Goal: Task Accomplishment & Management: Complete application form

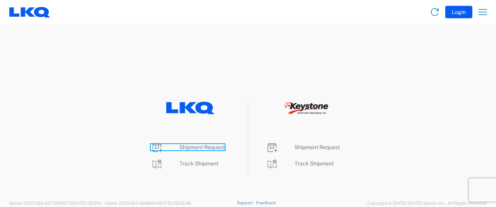
click at [201, 145] on span "Shipment Request" at bounding box center [202, 147] width 45 height 6
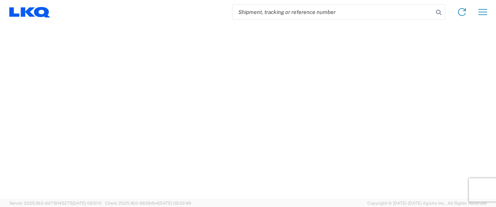
select select "FULL"
select select "LBS"
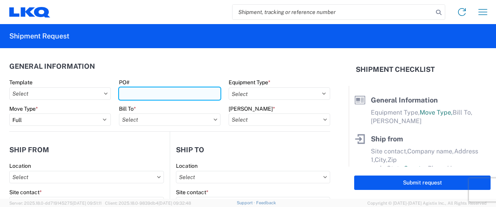
click at [132, 98] on input "PO#" at bounding box center [170, 93] width 102 height 12
type input "T31498"
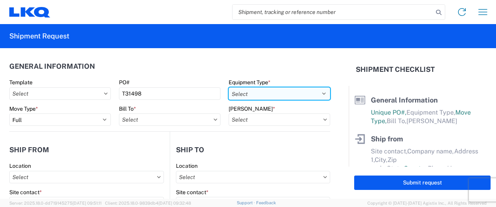
click at [322, 93] on select "Select 53’ Dry Van Flatbed Dropdeck (van) Lowboy (flatbed) Rail" at bounding box center [280, 93] width 102 height 12
select select "STDV"
click at [229, 87] on select "Select 53’ Dry Van Flatbed Dropdeck (van) Lowboy (flatbed) Rail" at bounding box center [280, 93] width 102 height 12
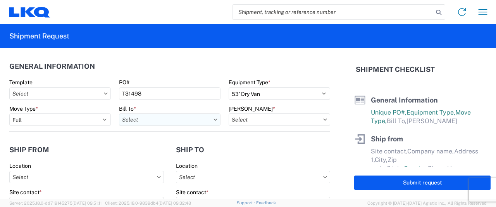
click at [138, 121] on input "Bill To *" at bounding box center [170, 119] width 102 height 12
type input "2"
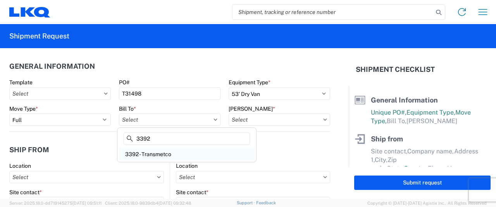
type input "3392"
click at [154, 156] on div "3392 - Transmetco" at bounding box center [187, 154] width 136 height 12
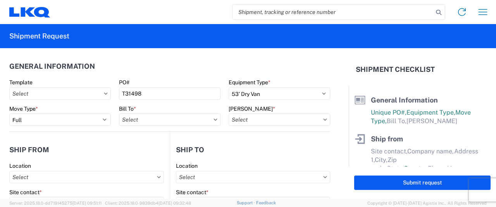
type input "3392 - Transmetco"
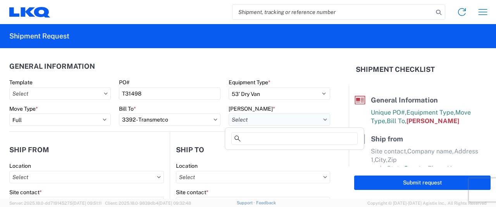
click at [318, 121] on input "[PERSON_NAME] *" at bounding box center [280, 119] width 102 height 12
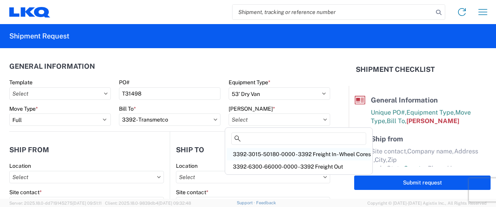
click at [286, 154] on div "3392-3015-50180-0000 - 3392 Freight In - Wheel Cores" at bounding box center [299, 154] width 144 height 12
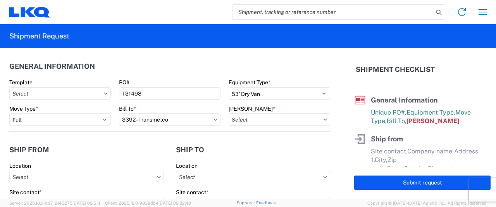
type input "3392-3015-50180-0000 - 3392 Freight In - Wheel Cores"
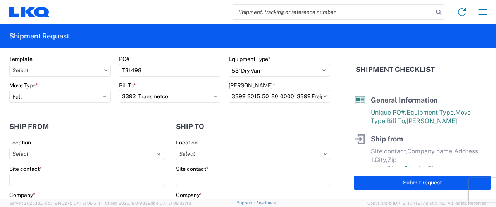
scroll to position [78, 0]
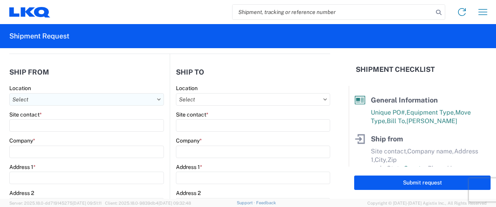
click at [92, 103] on input "Location" at bounding box center [86, 99] width 155 height 12
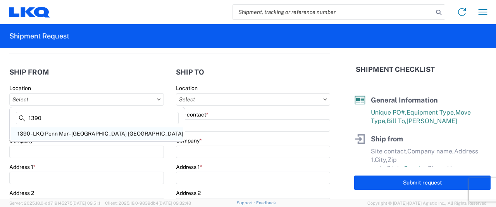
type input "1390"
click at [57, 135] on div "1390 - LKQ Penn Mar - [GEOGRAPHIC_DATA] [GEOGRAPHIC_DATA]" at bounding box center [97, 133] width 172 height 12
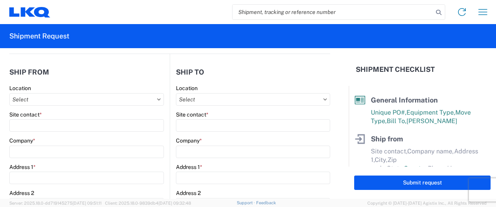
type input "1390 - LKQ Penn Mar - [GEOGRAPHIC_DATA] [GEOGRAPHIC_DATA]"
type input "[PERSON_NAME]"
type input "LKQ Corporation"
type input "[STREET_ADDRESS]"
type input "[GEOGRAPHIC_DATA]"
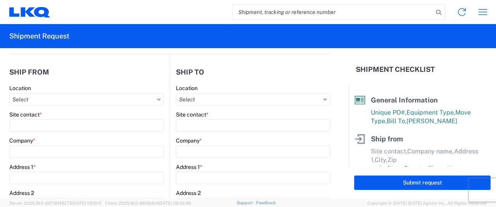
type input "17370"
select select "PA"
select select "US"
type input "[EMAIL_ADDRESS][DOMAIN_NAME]"
type input "615-000-0000"
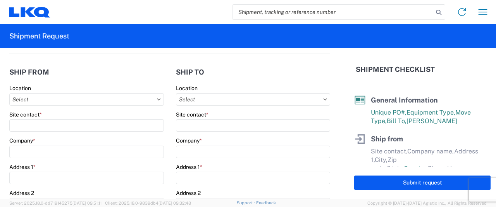
type input "09:00"
type input "15:30"
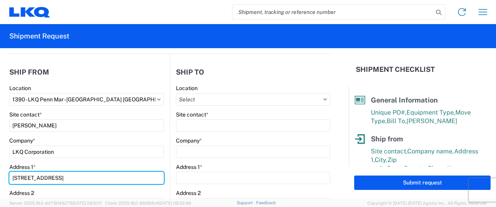
drag, startPoint x: 65, startPoint y: 177, endPoint x: 5, endPoint y: 178, distance: 59.4
click at [5, 179] on form "General Information Template PO# T31498 Equipment Type * Select 53’ Dry Van Fla…" at bounding box center [174, 123] width 349 height 150
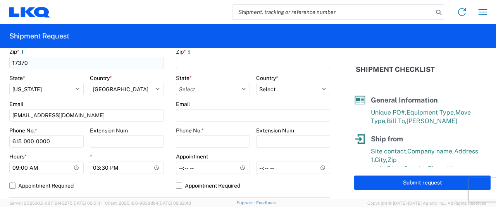
scroll to position [272, 0]
type input "[STREET_ADDRESS]"
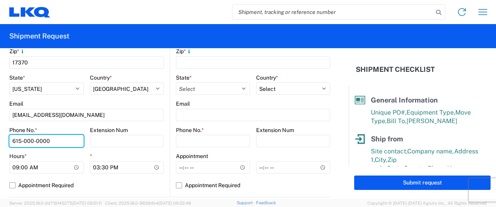
drag, startPoint x: 52, startPoint y: 142, endPoint x: 0, endPoint y: 140, distance: 51.6
click at [0, 140] on form "General Information Template PO# T31498 Equipment Type * Select 53’ Dry Van Fla…" at bounding box center [174, 123] width 349 height 150
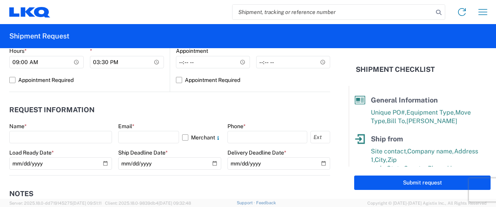
scroll to position [388, 0]
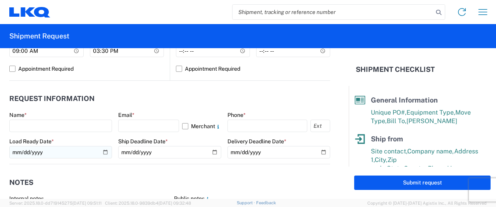
type input "[PHONE_NUMBER]"
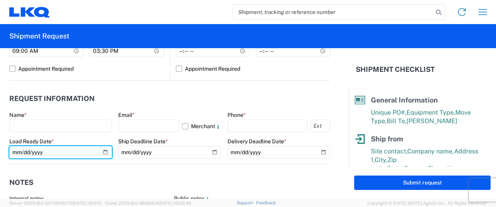
click at [100, 149] on input "date" at bounding box center [60, 152] width 103 height 12
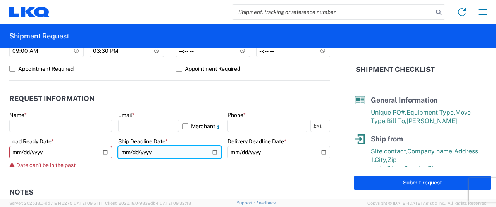
click at [212, 151] on input "date" at bounding box center [169, 152] width 103 height 12
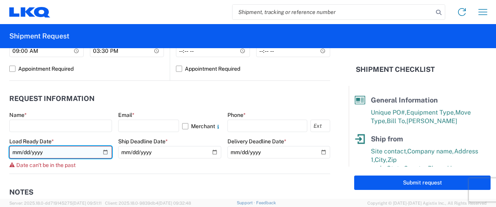
click at [104, 152] on input "[DATE]" at bounding box center [60, 152] width 103 height 12
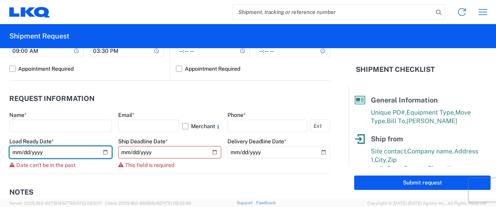
type input "[DATE]"
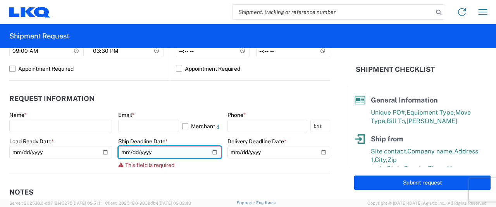
click at [209, 152] on input "date" at bounding box center [169, 152] width 103 height 12
type input "[DATE]"
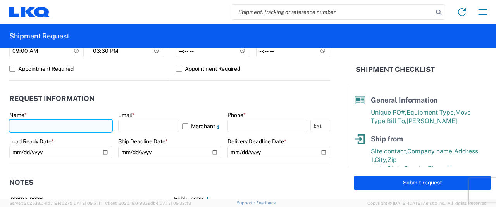
click at [34, 121] on input "text" at bounding box center [60, 125] width 103 height 12
type input "[PERSON_NAME]"
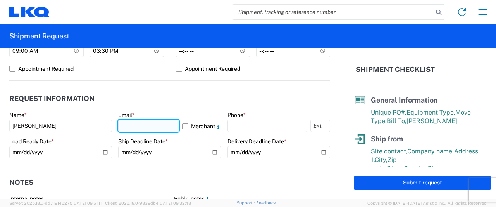
click at [121, 123] on input "text" at bounding box center [148, 125] width 61 height 12
type input "[EMAIL_ADDRESS][DOMAIN_NAME]"
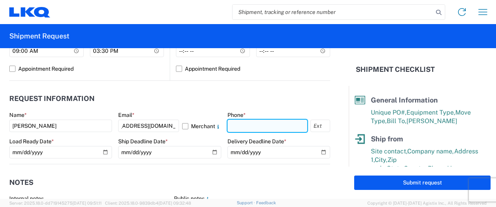
click at [233, 126] on input "text" at bounding box center [268, 125] width 80 height 12
type input "7177937340"
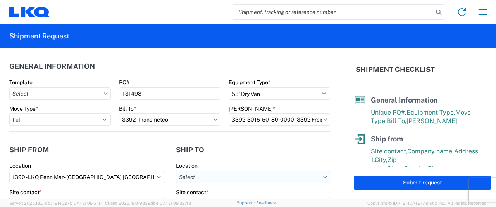
click at [285, 178] on input "Location" at bounding box center [253, 177] width 154 height 12
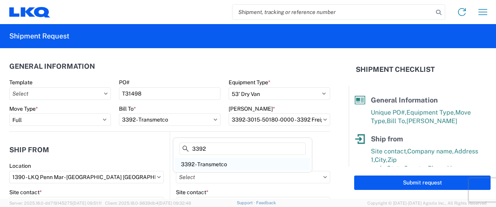
type input "3392"
click at [219, 165] on div "3392 - Transmetco" at bounding box center [243, 164] width 136 height 12
type input "3392 - Transmetco"
type input "LKQ Corporation"
type input "[STREET_ADDRESS]"
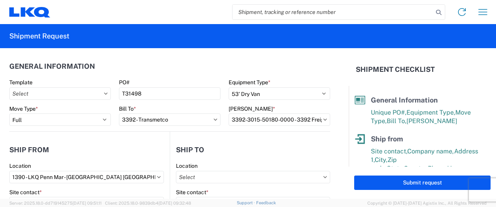
type input "Huntington"
type input "46750"
select select "US"
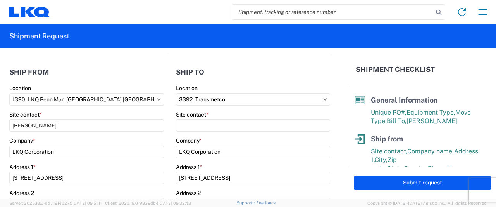
scroll to position [116, 0]
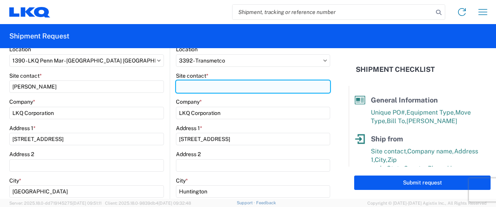
click at [193, 92] on input "Site contact *" at bounding box center [253, 86] width 154 height 12
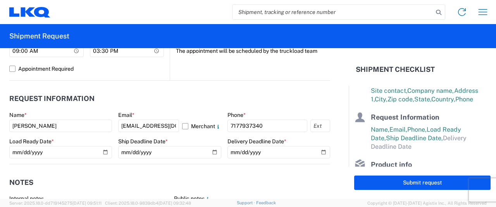
scroll to position [427, 0]
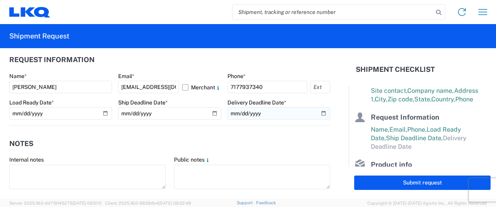
type input "[PERSON_NAME]"
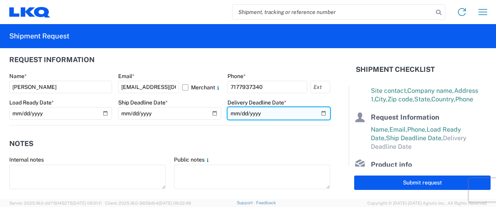
click at [317, 113] on input "date" at bounding box center [279, 113] width 103 height 12
type input "[DATE]"
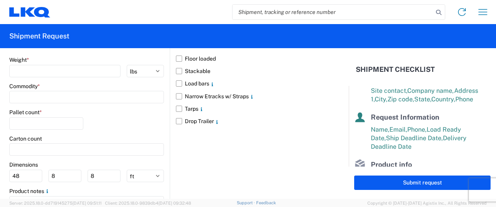
scroll to position [776, 0]
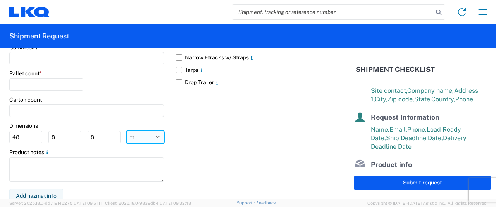
click at [157, 136] on select "ft in cm" at bounding box center [145, 137] width 37 height 12
select select "IN"
click at [127, 131] on select "ft in cm" at bounding box center [145, 137] width 37 height 12
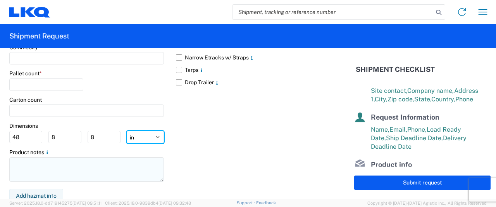
type input "576"
type input "96"
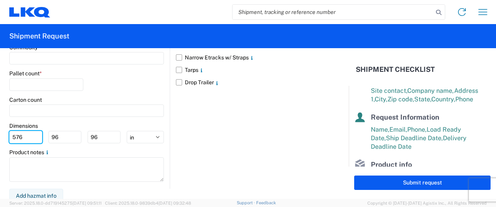
drag, startPoint x: 26, startPoint y: 135, endPoint x: 7, endPoint y: 135, distance: 19.0
click at [7, 135] on form "General Information Template PO# T31498 Equipment Type * Select 53’ Dry Van Fla…" at bounding box center [174, 123] width 349 height 150
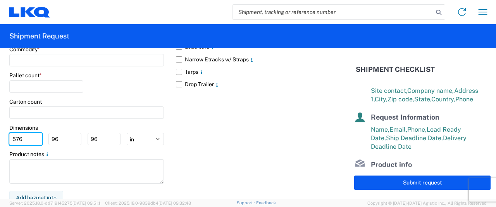
scroll to position [773, 0]
type input "48"
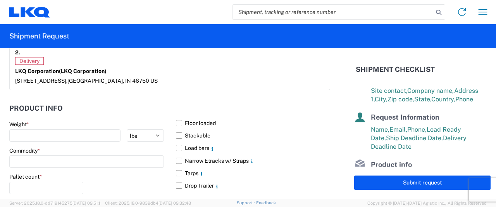
scroll to position [661, 0]
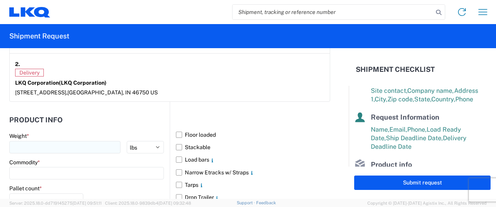
type input "48"
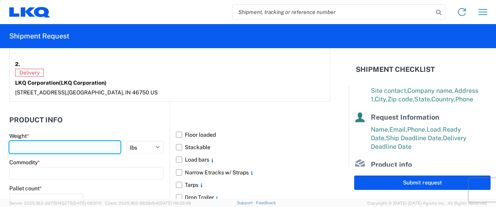
click at [34, 143] on input "number" at bounding box center [64, 147] width 111 height 12
type input "35000"
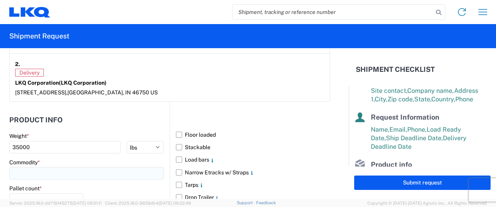
click at [24, 170] on input at bounding box center [86, 173] width 155 height 12
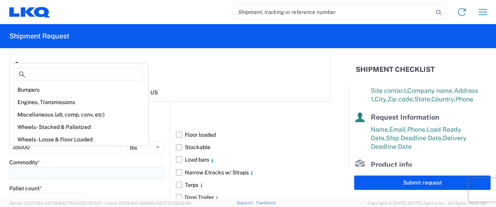
scroll to position [700, 0]
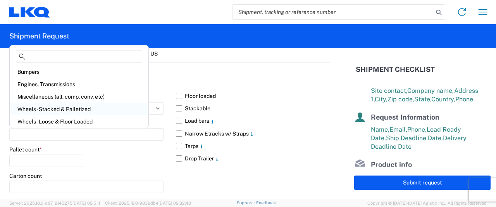
click at [69, 111] on div "Wheels - Stacked & Palletized" at bounding box center [79, 109] width 136 height 12
type input "Wheels - Stacked & Palletized"
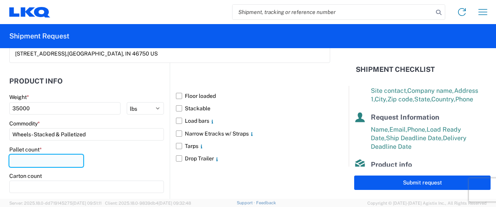
click at [40, 157] on input "number" at bounding box center [46, 160] width 74 height 12
type input "48"
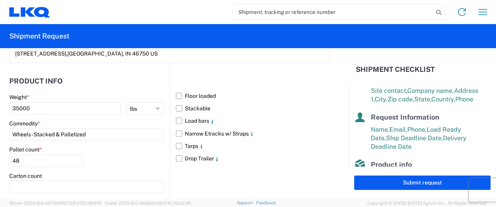
click at [176, 95] on label "Floor loaded" at bounding box center [253, 96] width 154 height 12
click at [0, 0] on input "Floor loaded" at bounding box center [0, 0] width 0 height 0
click at [176, 107] on label "Stackable" at bounding box center [253, 108] width 154 height 12
click at [0, 0] on input "Stackable" at bounding box center [0, 0] width 0 height 0
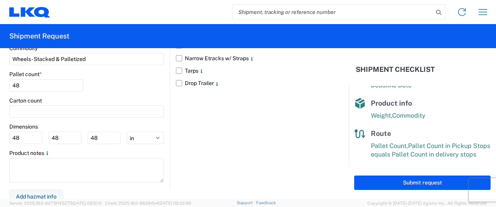
scroll to position [777, 0]
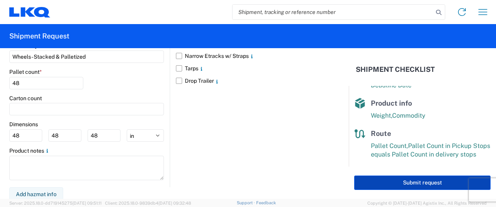
click at [411, 183] on button "Submit request" at bounding box center [423, 182] width 137 height 14
select select "US"
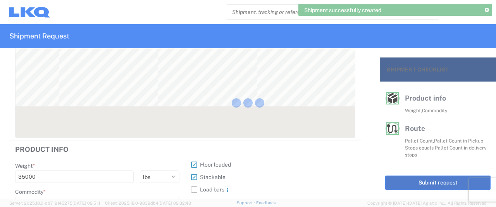
scroll to position [179, 0]
